Goal: Information Seeking & Learning: Find specific fact

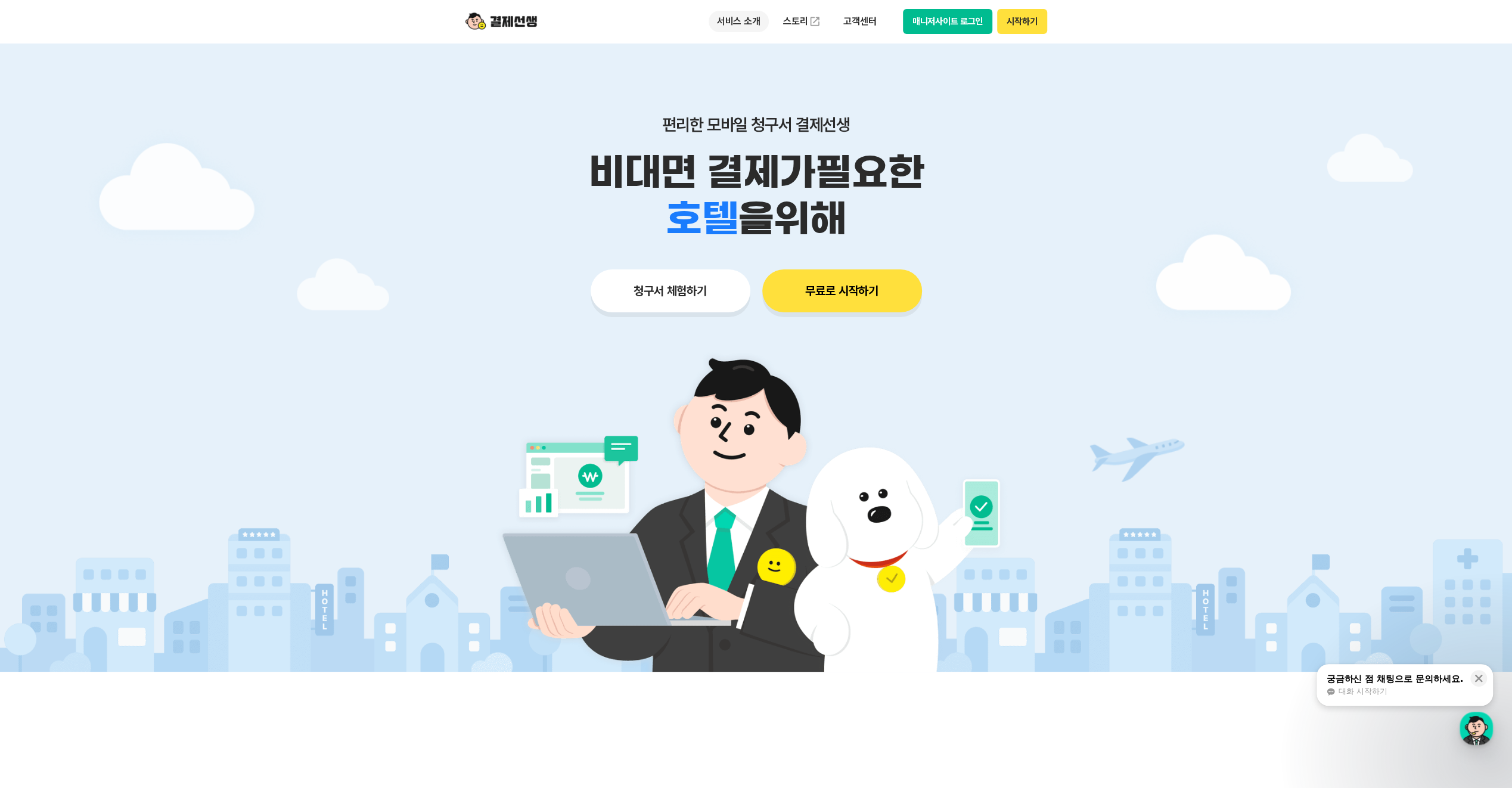
click at [738, 22] on p "서비스 소개" at bounding box center [739, 22] width 60 height 22
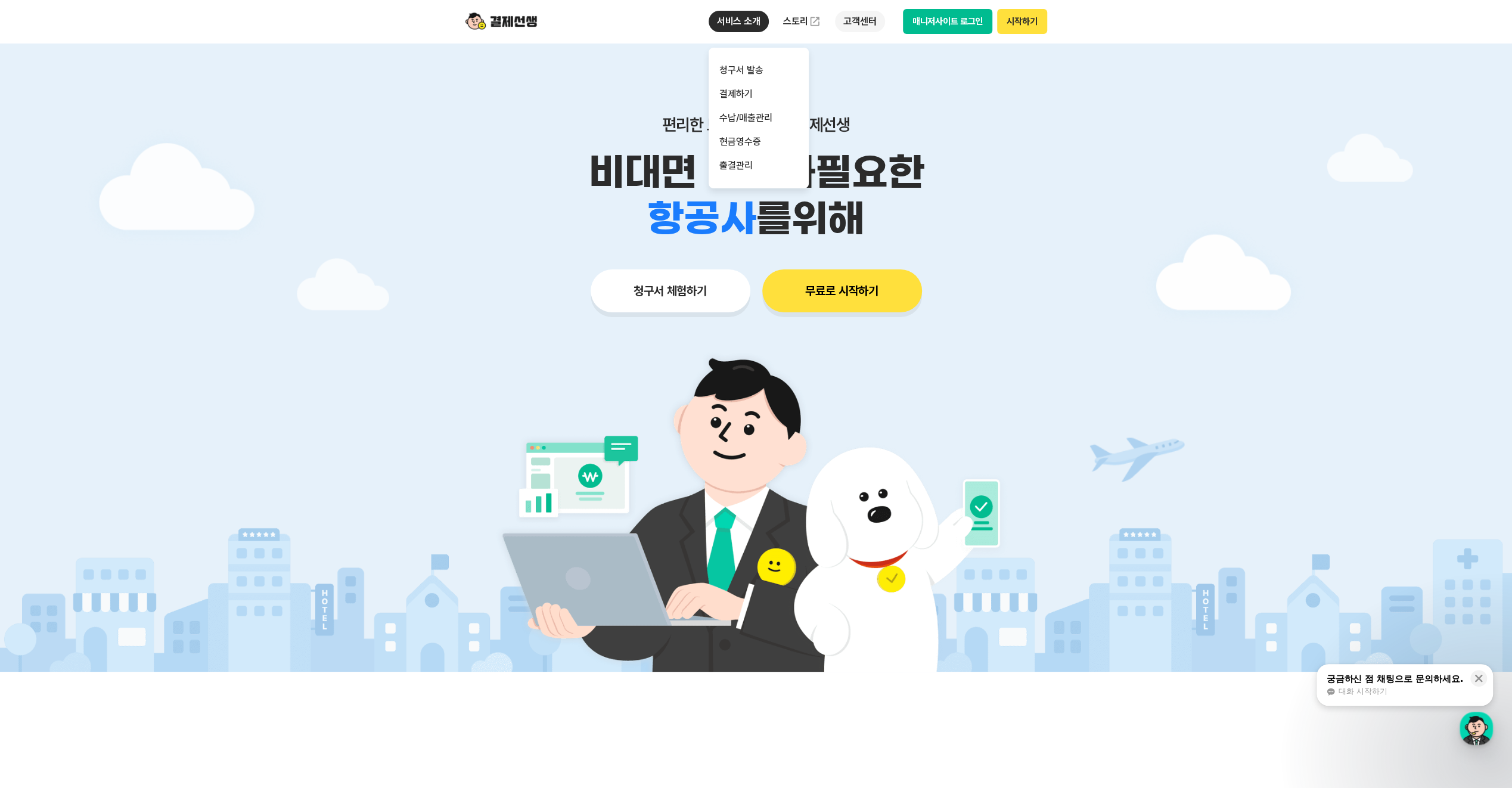
click at [857, 20] on p "고객센터" at bounding box center [860, 22] width 49 height 22
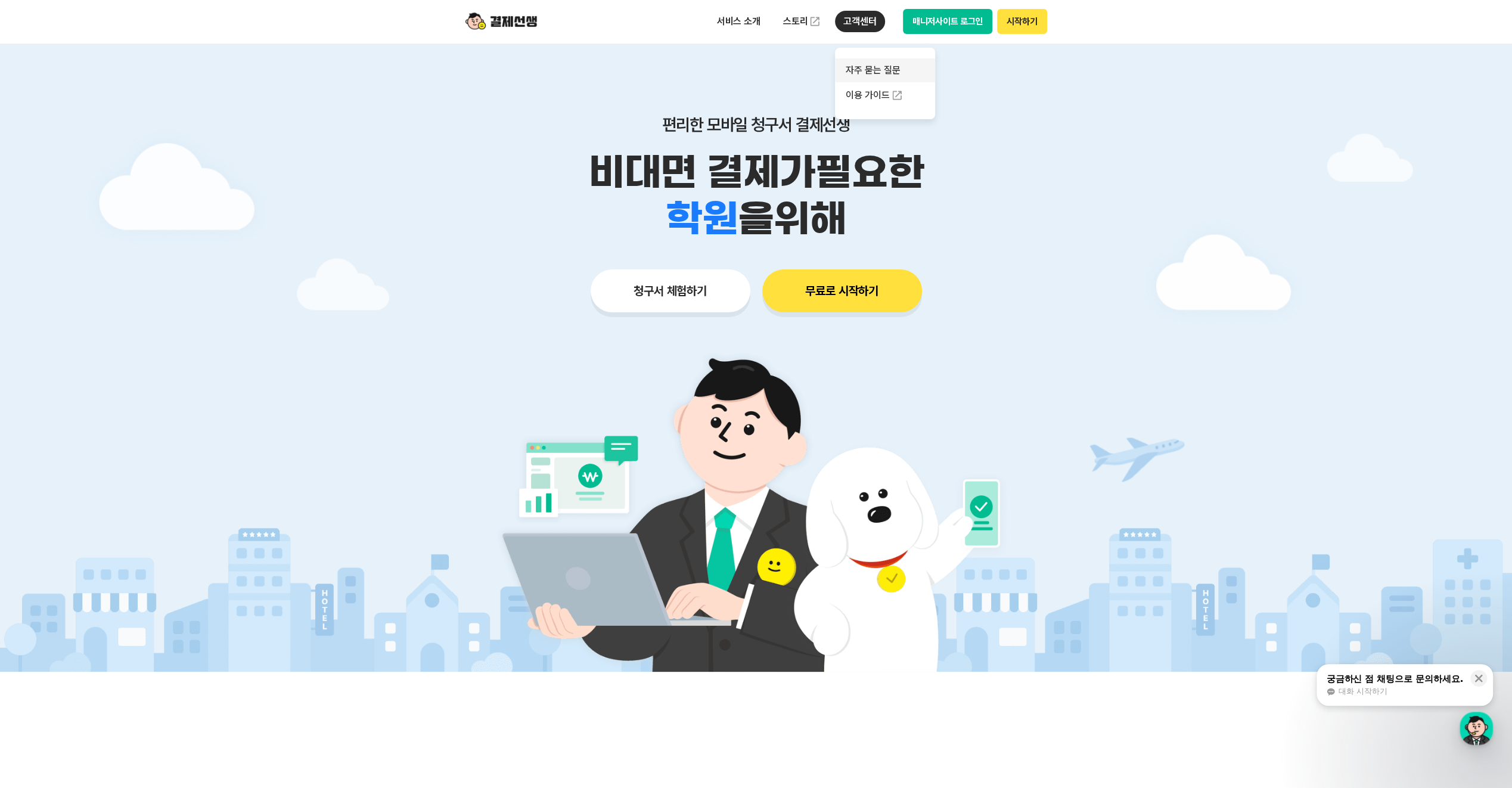
click at [894, 73] on link "자주 묻는 질문" at bounding box center [885, 70] width 100 height 24
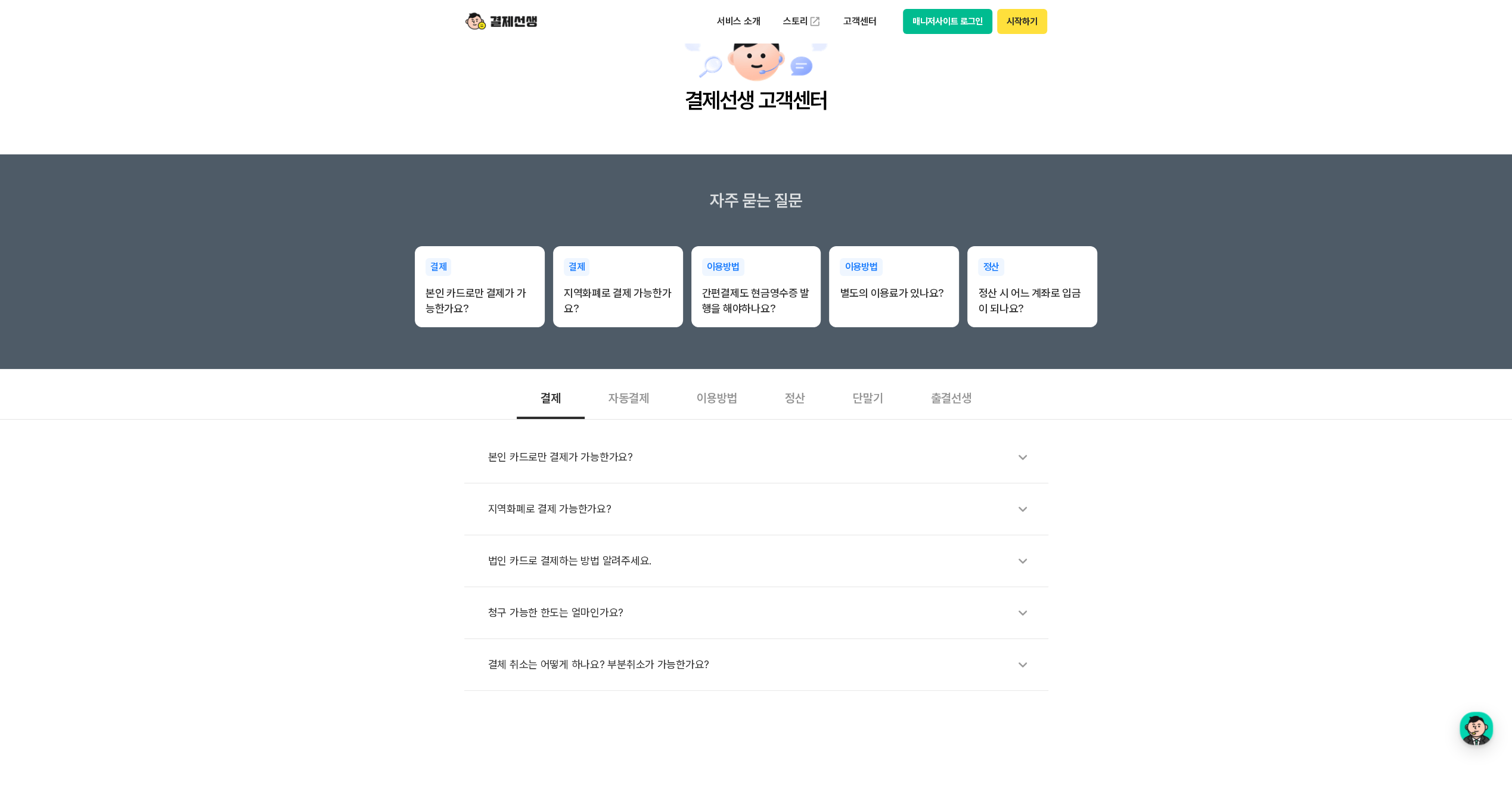
scroll to position [119, 0]
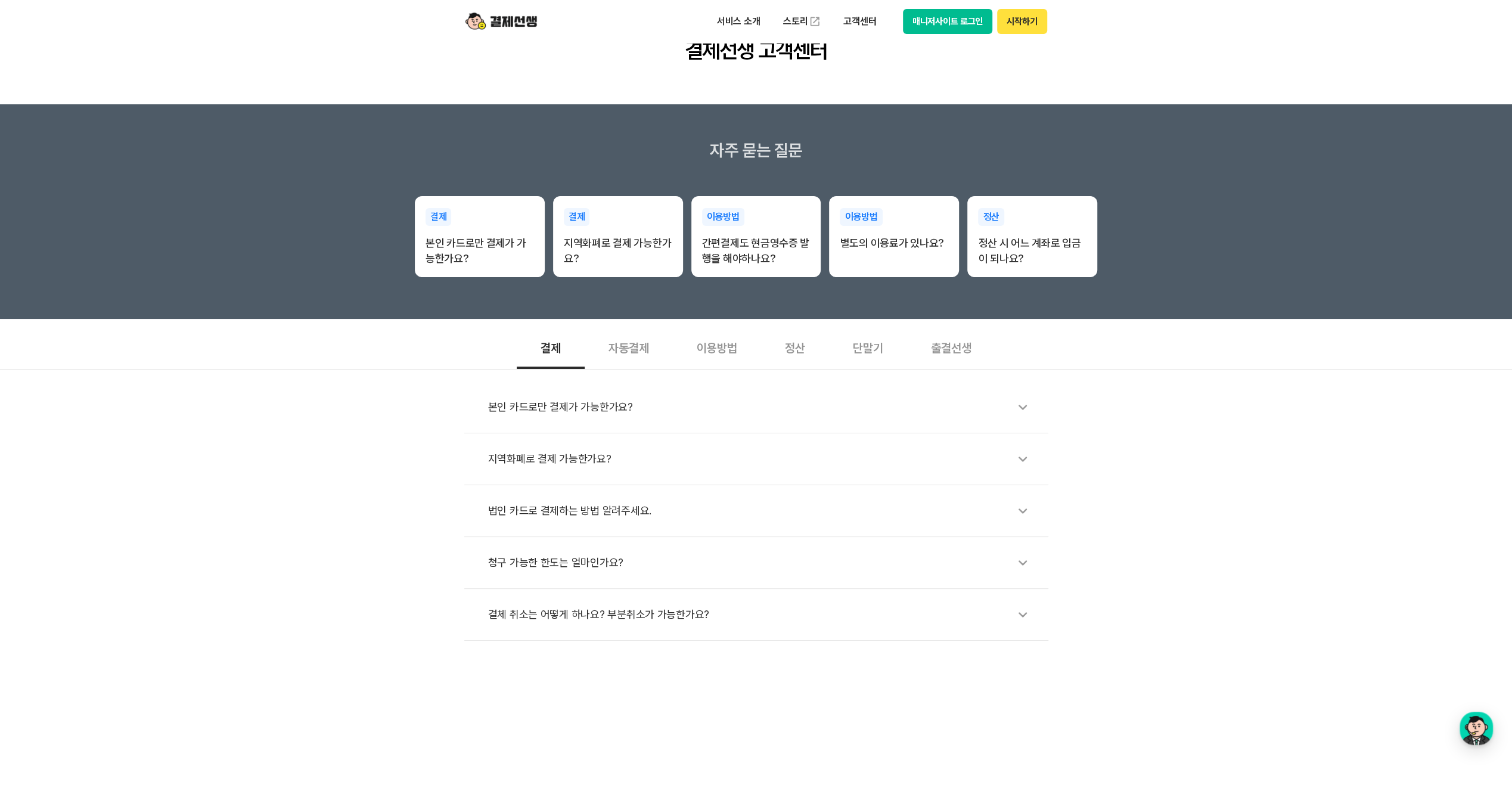
click at [800, 348] on div "정산" at bounding box center [795, 346] width 68 height 44
click at [556, 562] on div "일반적인 카드 수수료를 알고 싶어요." at bounding box center [762, 563] width 549 height 28
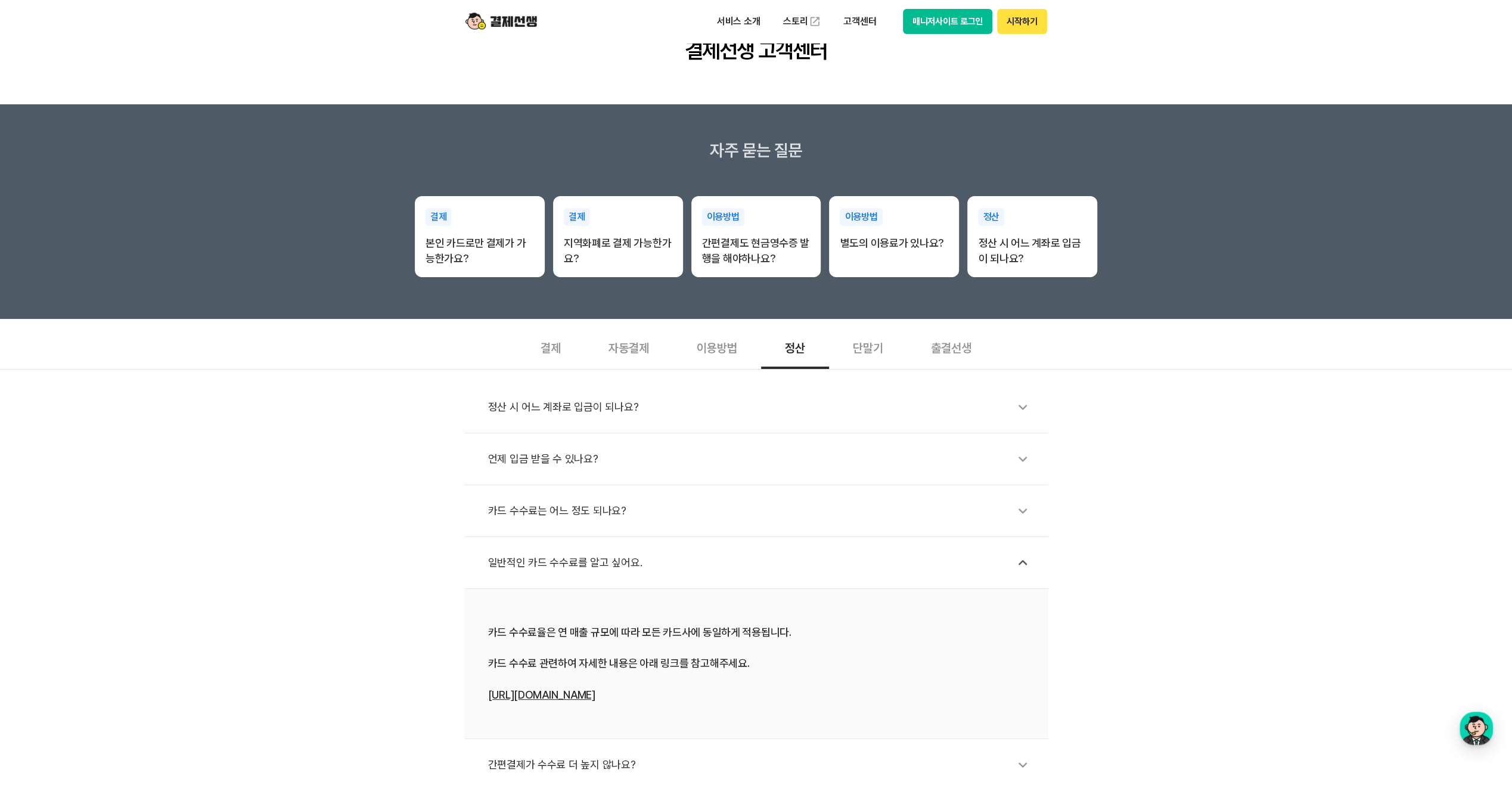
click at [564, 511] on div "카드 수수료는 어느 정도 되나요?" at bounding box center [762, 511] width 549 height 28
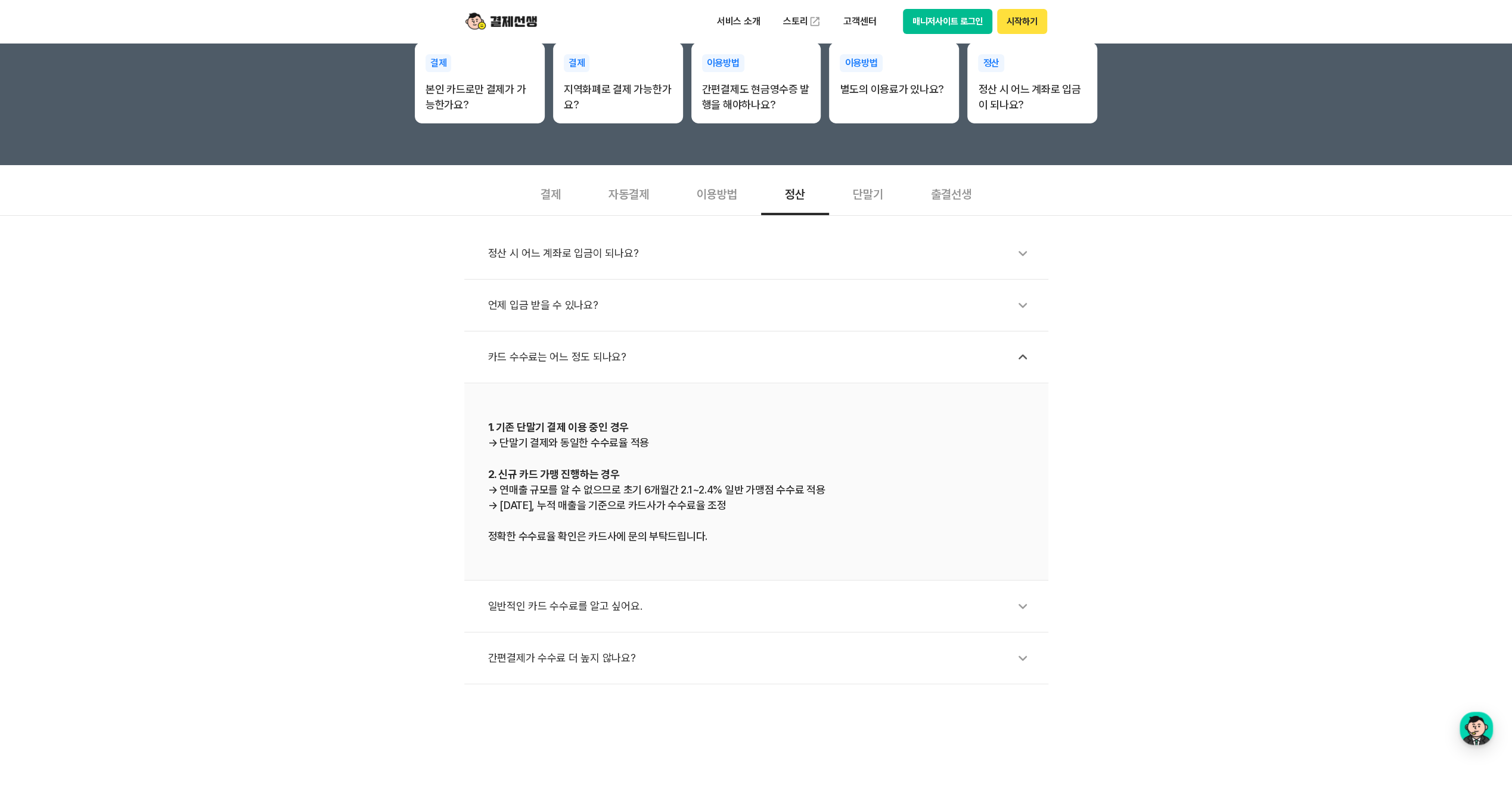
scroll to position [298, 0]
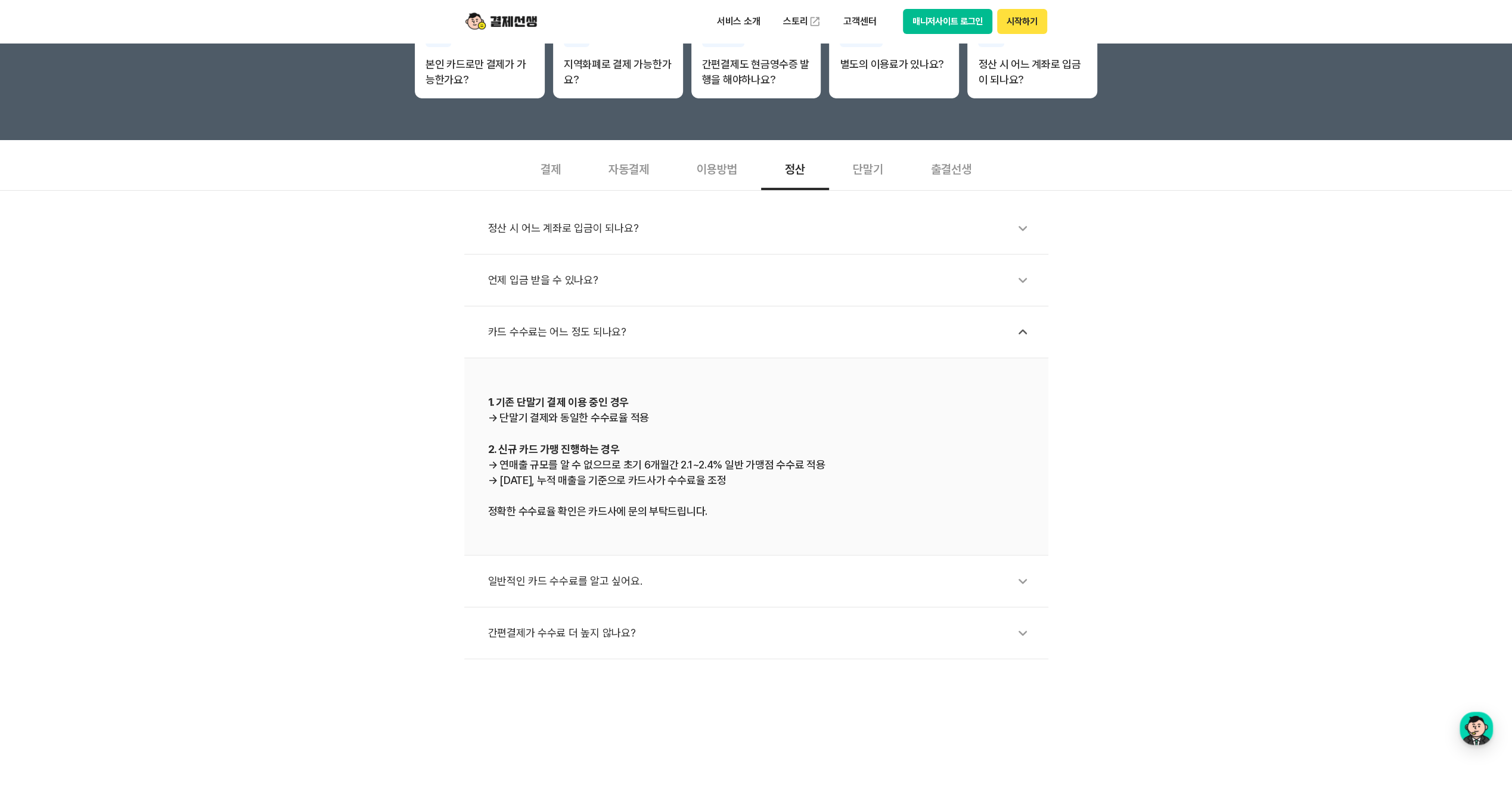
click at [541, 580] on div "일반적인 카드 수수료를 알고 싶어요." at bounding box center [762, 581] width 549 height 28
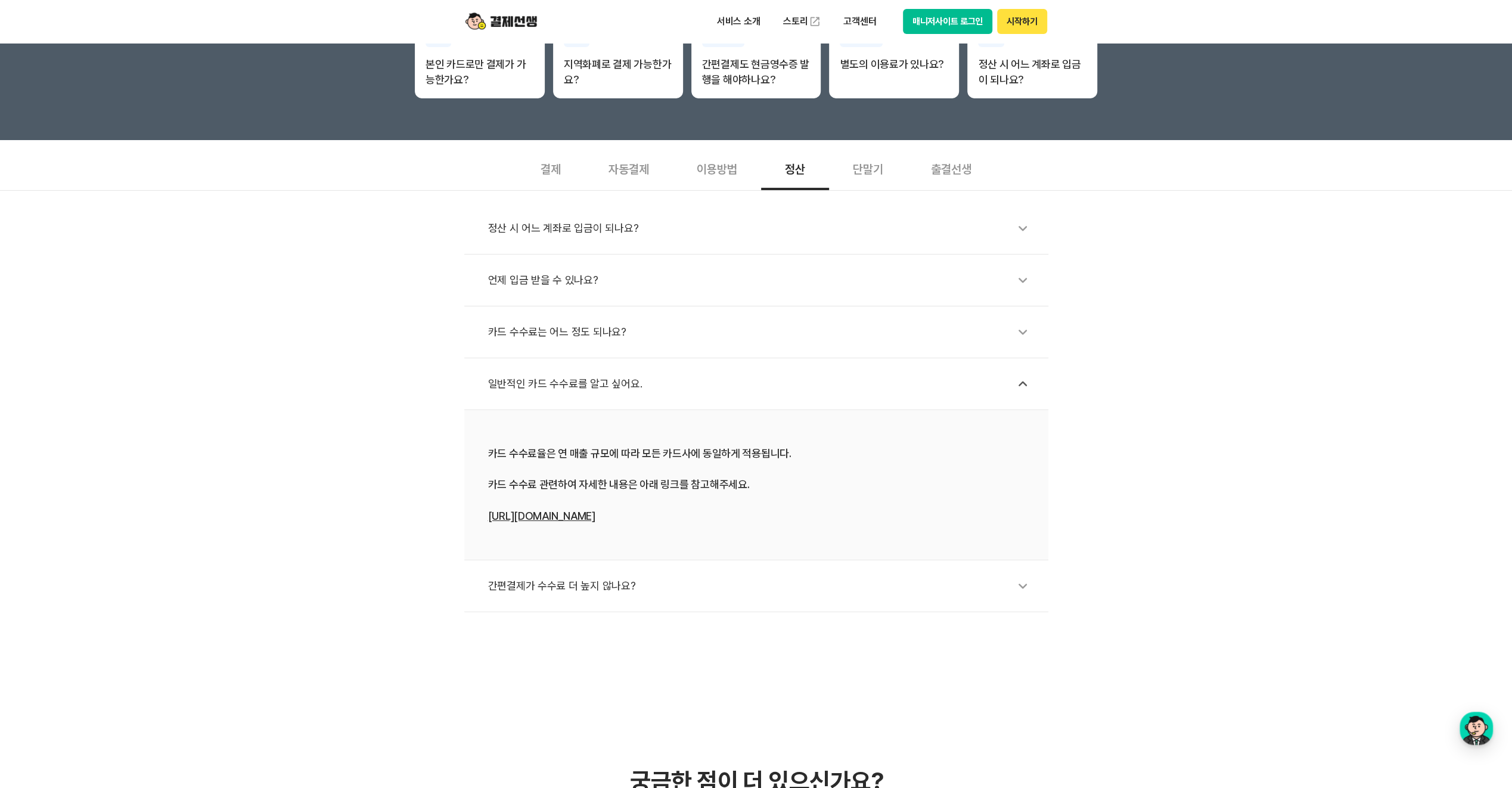
click at [539, 517] on link "[URL][DOMAIN_NAME]" at bounding box center [541, 516] width 107 height 13
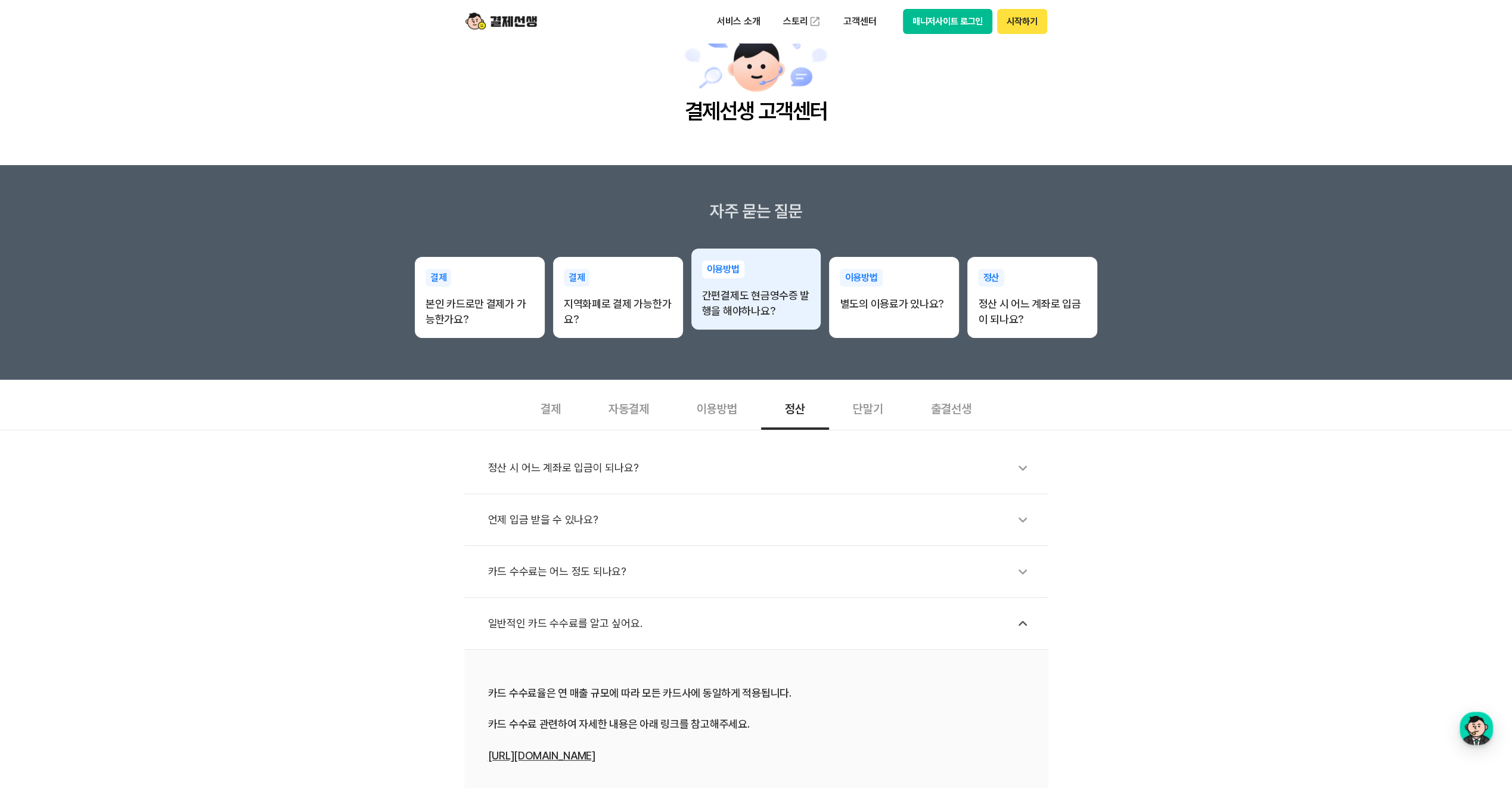
scroll to position [0, 0]
